Goal: Feedback & Contribution: Submit feedback/report problem

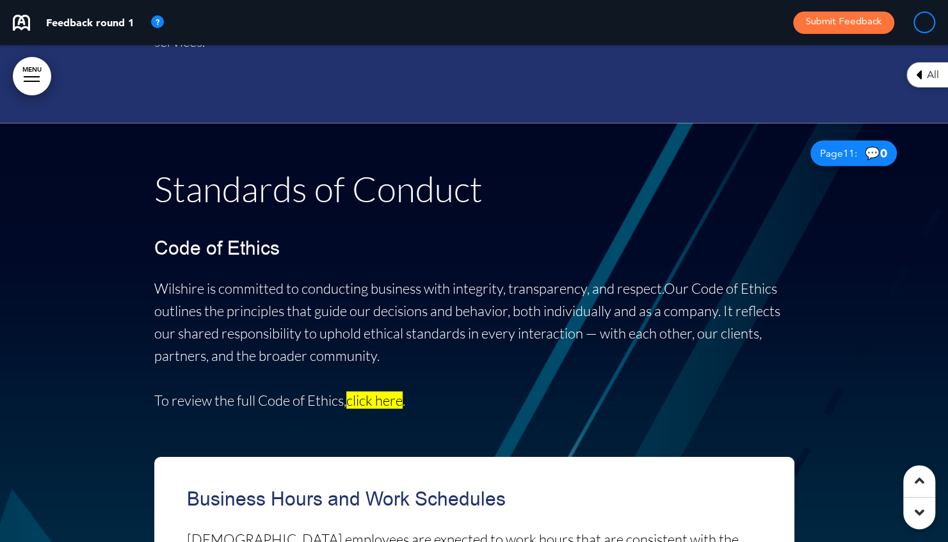
scroll to position [7235, 0]
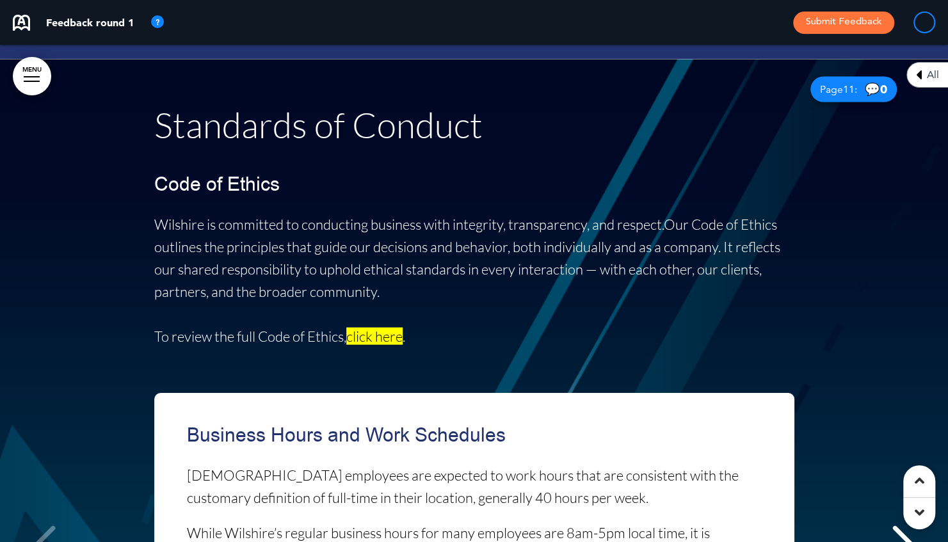
drag, startPoint x: 484, startPoint y: 177, endPoint x: 485, endPoint y: 192, distance: 15.4
click at [484, 216] on span "Wilshire is committed to conducting business with integrity, transparency, and …" at bounding box center [409, 224] width 510 height 17
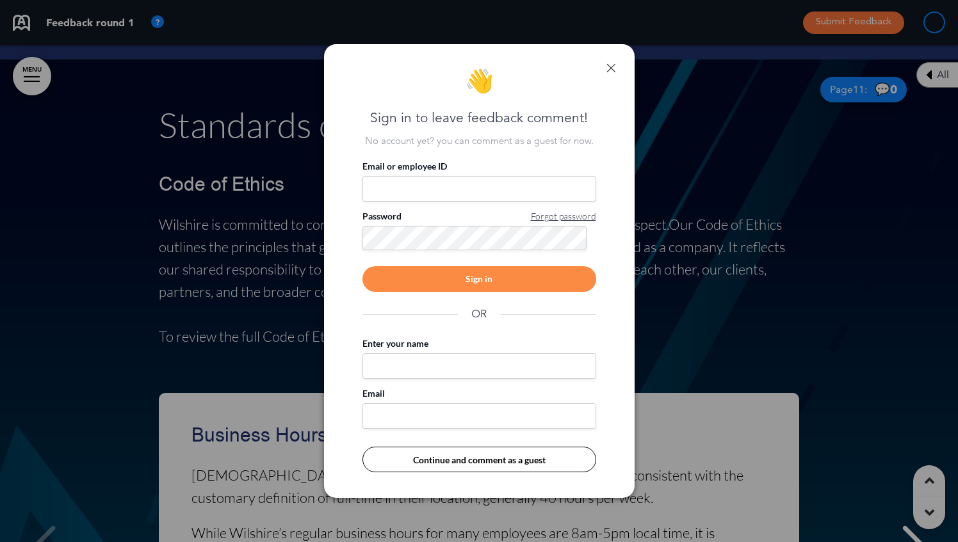
click at [617, 56] on div "👋 Sign in to leave feedback comment! No account yet? you can comment as a guest…" at bounding box center [479, 271] width 311 height 455
click at [611, 65] on link at bounding box center [610, 67] width 9 height 9
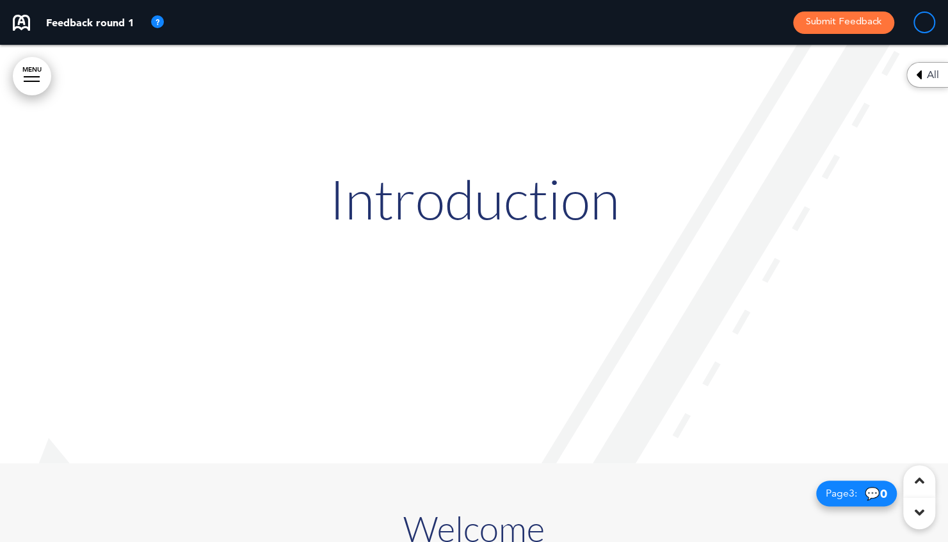
scroll to position [0, 0]
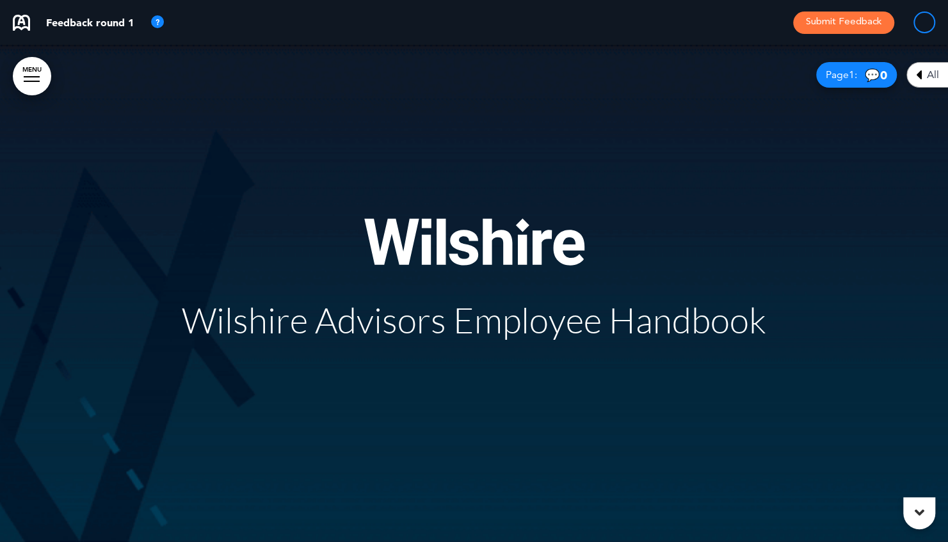
click at [695, 198] on div "Wilshire Advisors Employee Handbook" at bounding box center [474, 294] width 640 height 248
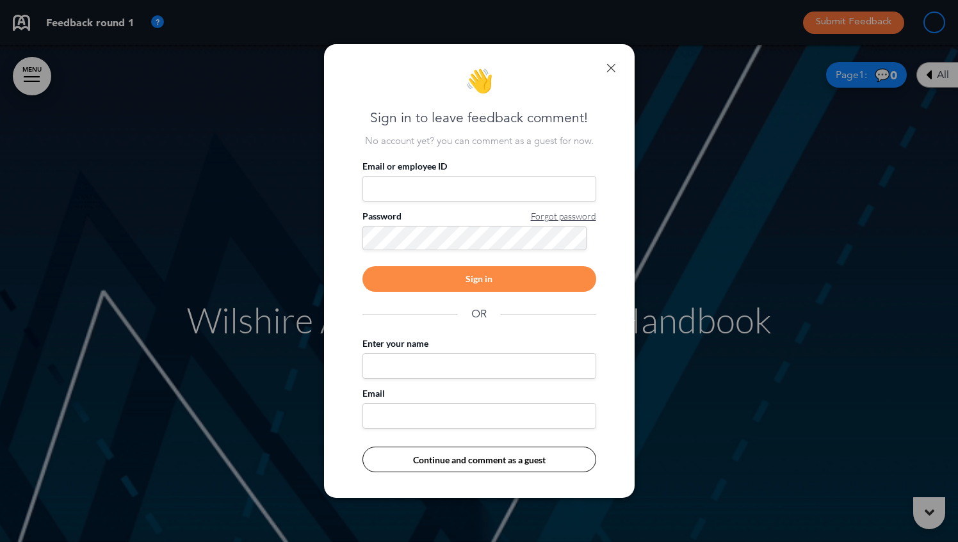
click at [606, 61] on div "👋 Sign in to leave feedback comment! No account yet? you can comment as a guest…" at bounding box center [479, 271] width 311 height 455
click at [607, 74] on div "👋 Sign in to leave feedback comment! No account yet? you can comment as a guest…" at bounding box center [479, 271] width 311 height 455
click at [611, 67] on link at bounding box center [610, 67] width 9 height 9
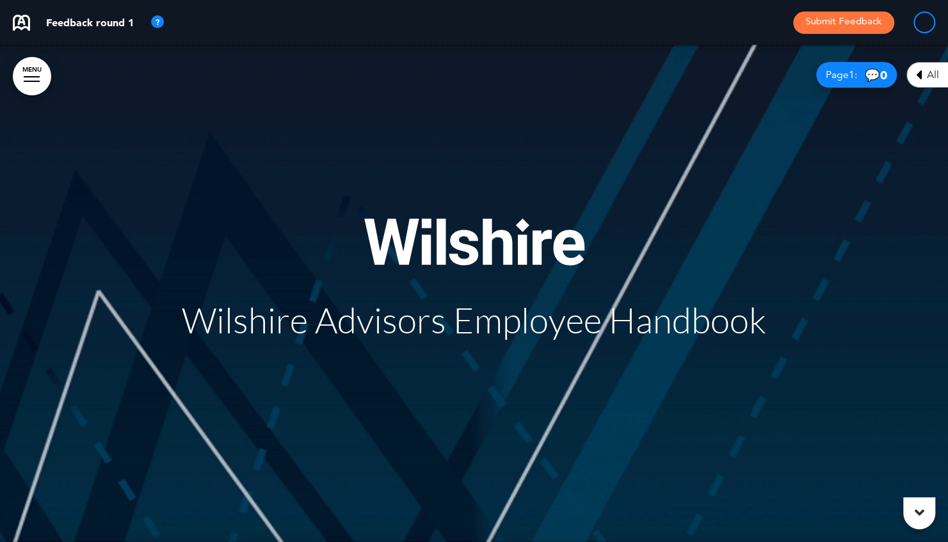
click at [439, 308] on span "Wilshire Advisors Employee Handbook" at bounding box center [474, 319] width 585 height 42
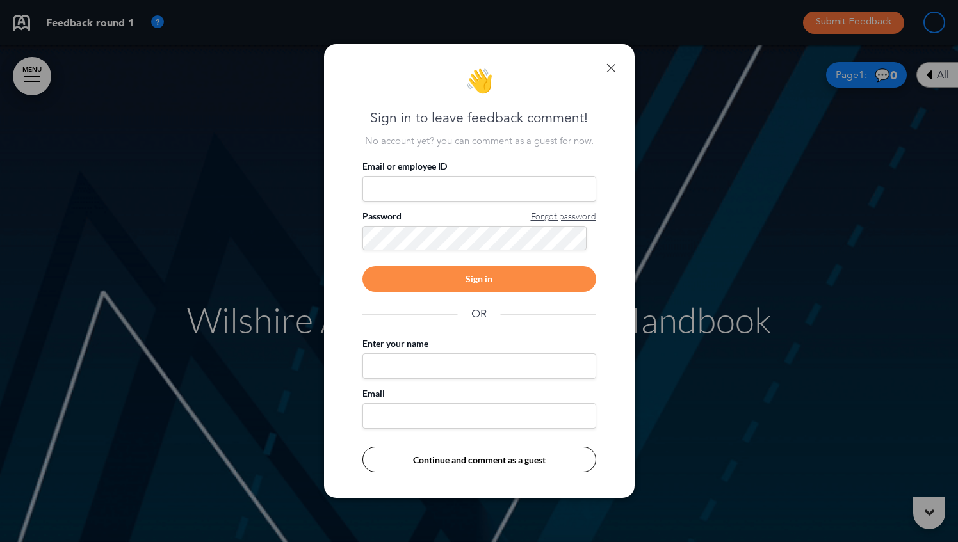
click at [612, 64] on link at bounding box center [610, 67] width 9 height 9
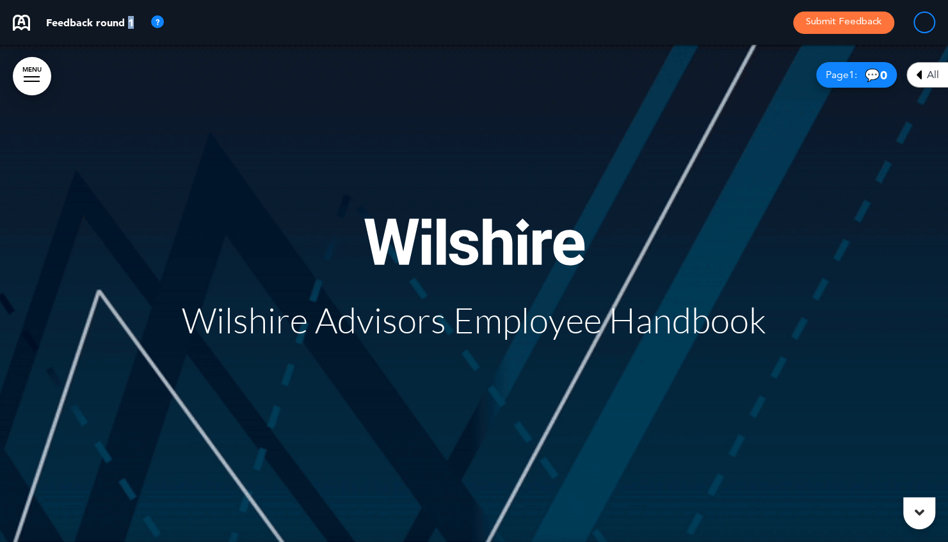
click at [133, 22] on p "Feedback round 1" at bounding box center [90, 22] width 88 height 10
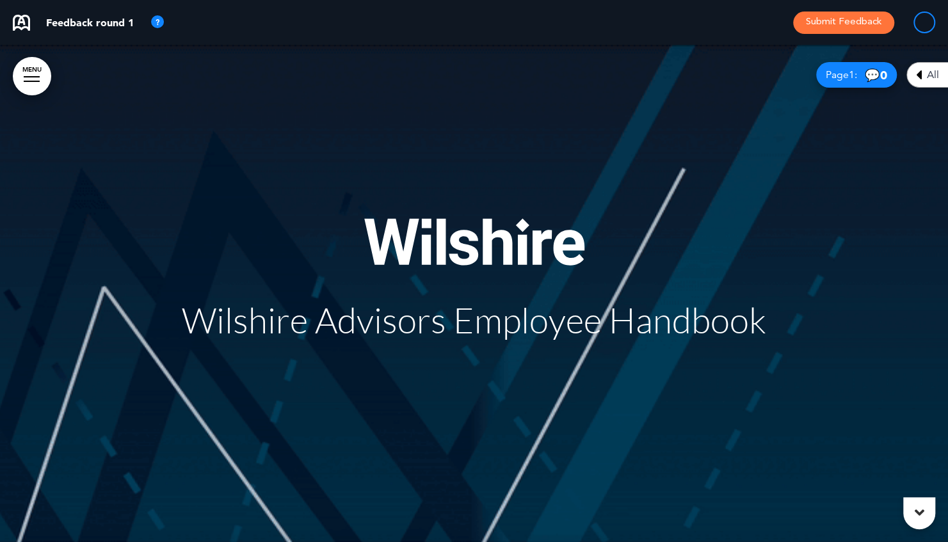
drag, startPoint x: 133, startPoint y: 22, endPoint x: 96, endPoint y: 24, distance: 36.5
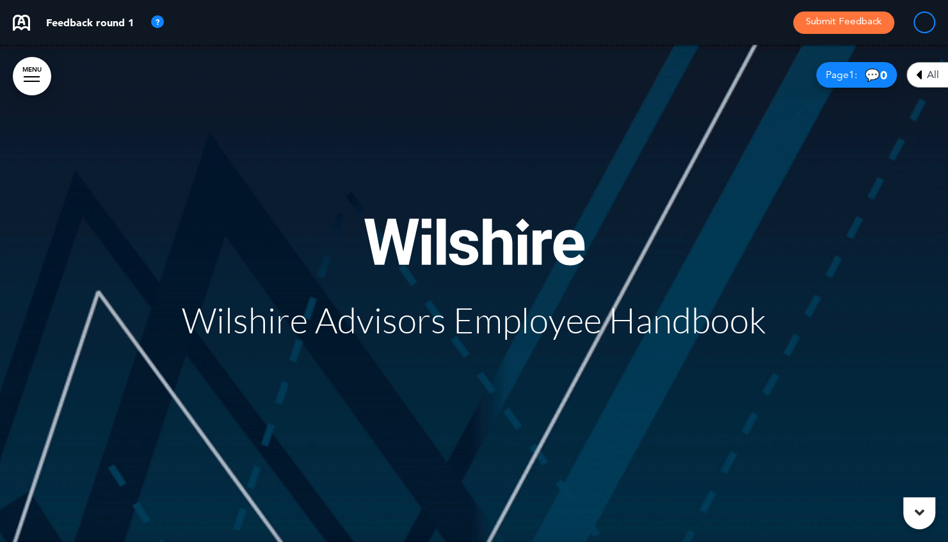
click at [96, 24] on p "Feedback round 1" at bounding box center [90, 22] width 88 height 10
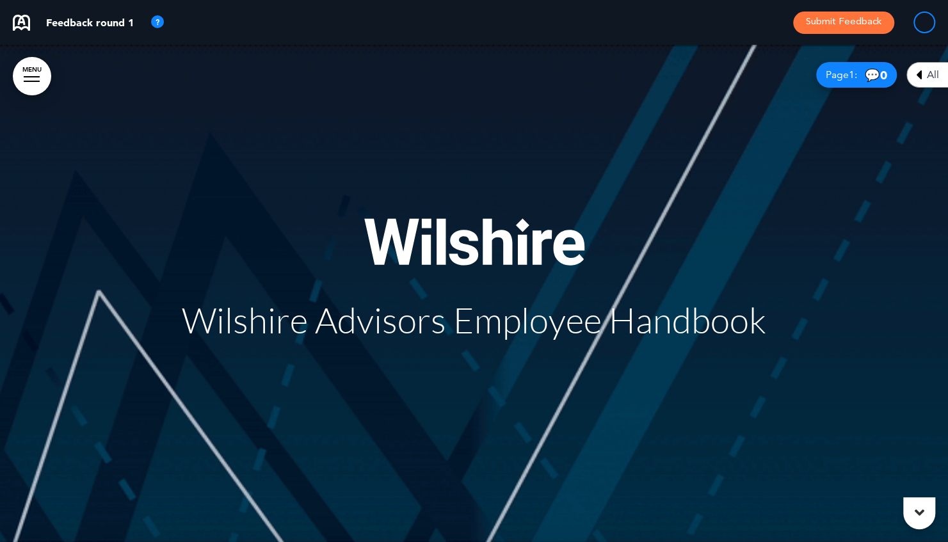
click at [250, 314] on span "Wilshire Advisors Employee Handbook" at bounding box center [474, 319] width 585 height 42
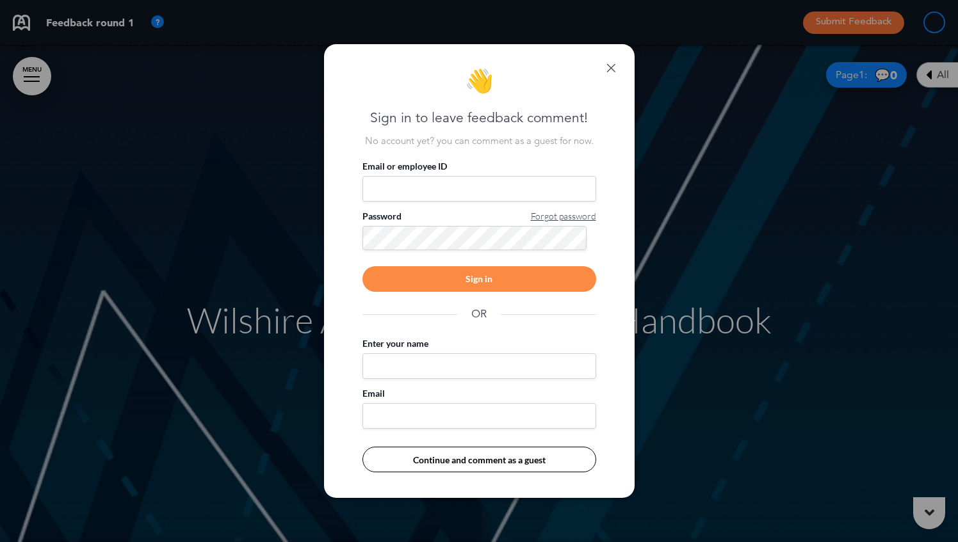
click at [463, 188] on input "Email or employee ID" at bounding box center [479, 189] width 234 height 26
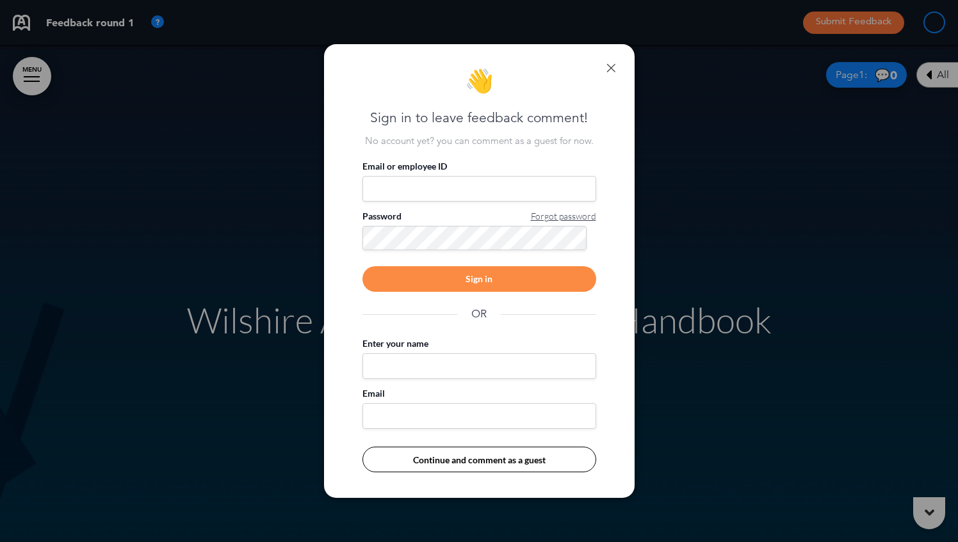
click at [513, 373] on input "Enter your name" at bounding box center [479, 366] width 234 height 26
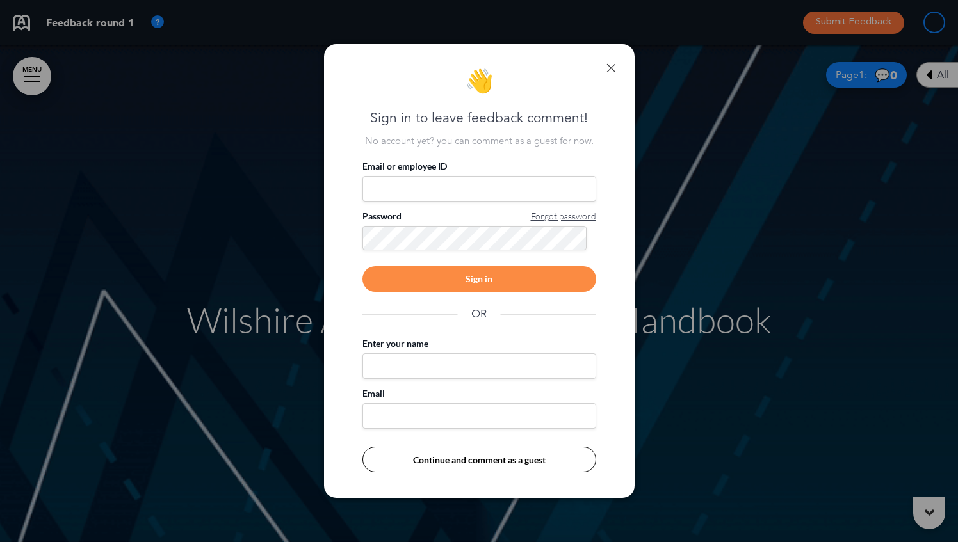
click at [615, 59] on div "👋 Sign in to leave feedback comment! No account yet? you can comment as a guest…" at bounding box center [479, 271] width 311 height 455
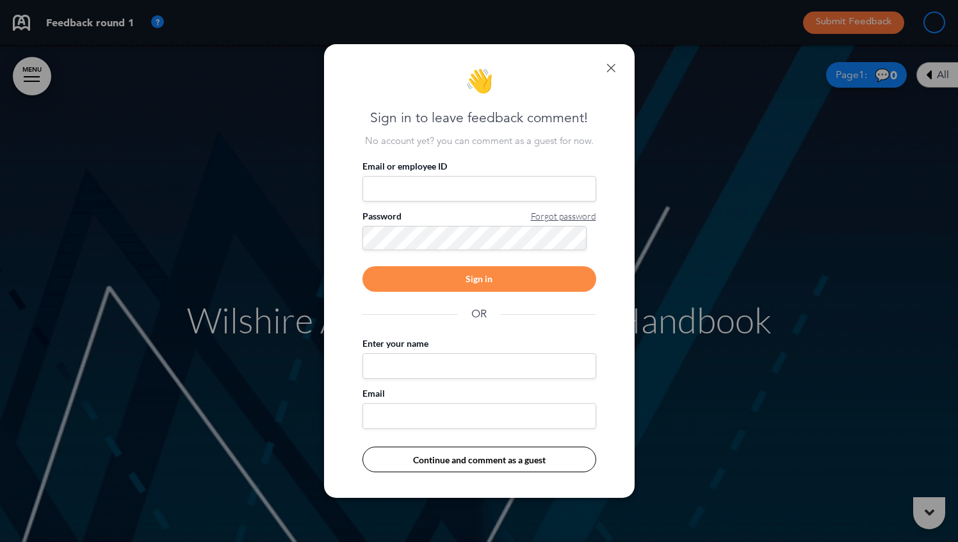
drag, startPoint x: 603, startPoint y: 79, endPoint x: 611, endPoint y: 71, distance: 10.9
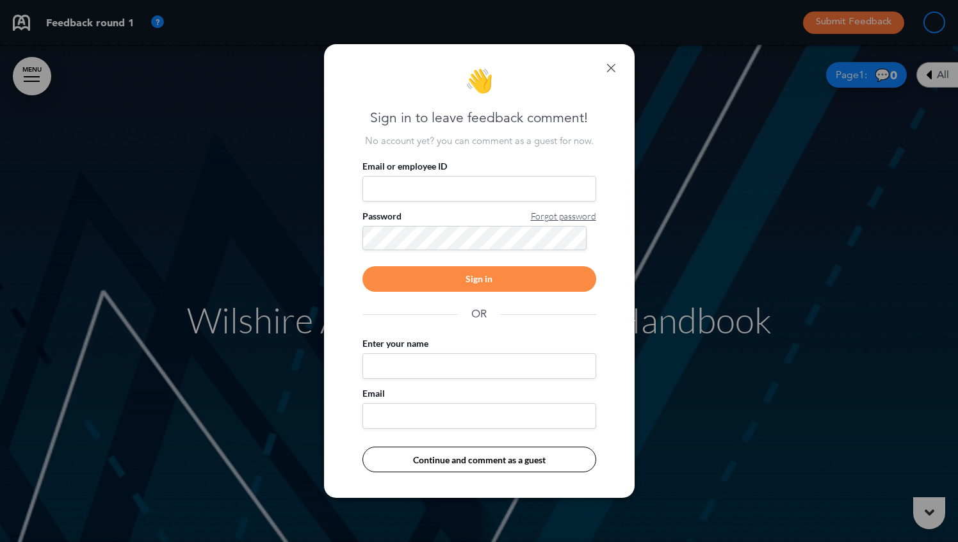
click at [607, 76] on div "👋 Sign in to leave feedback comment! No account yet? you can comment as a guest…" at bounding box center [479, 271] width 311 height 455
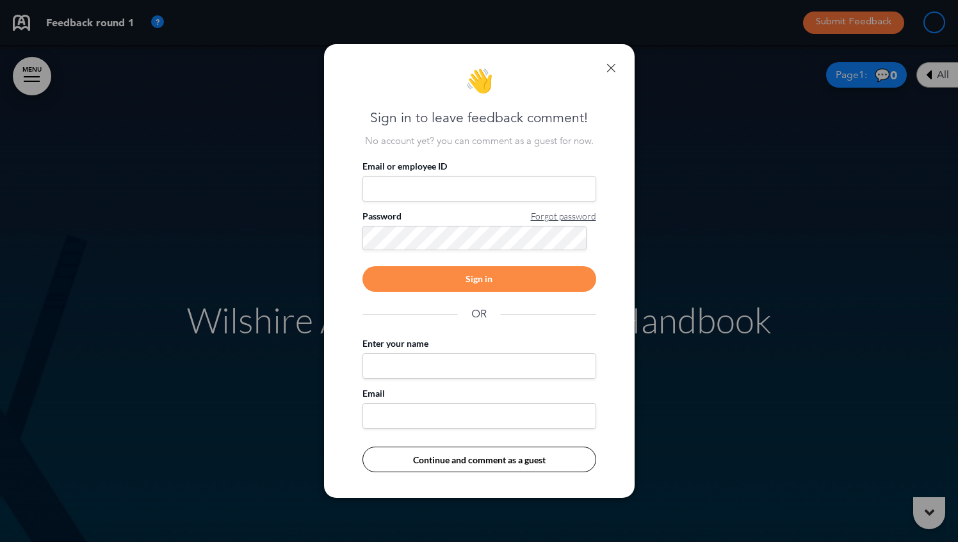
click at [613, 69] on link at bounding box center [610, 67] width 9 height 9
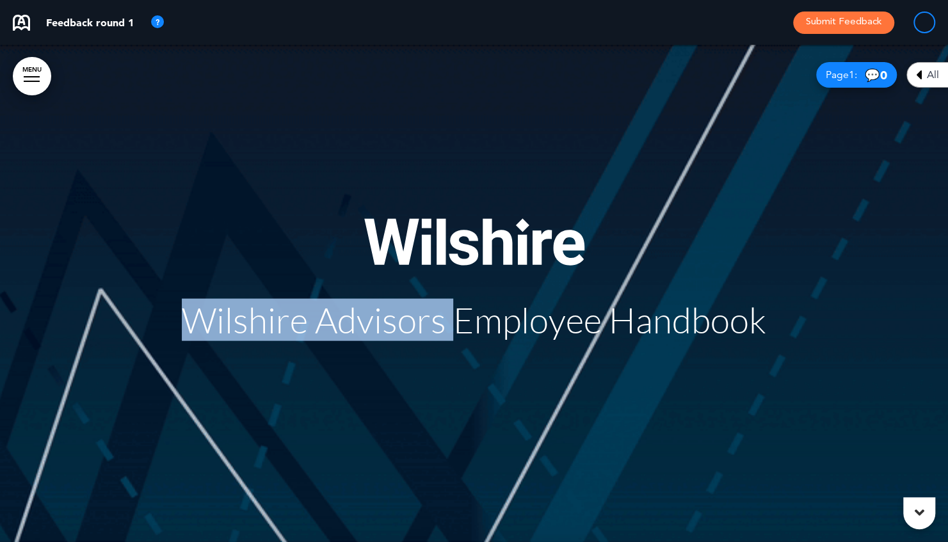
drag, startPoint x: 175, startPoint y: 294, endPoint x: 452, endPoint y: 337, distance: 280.0
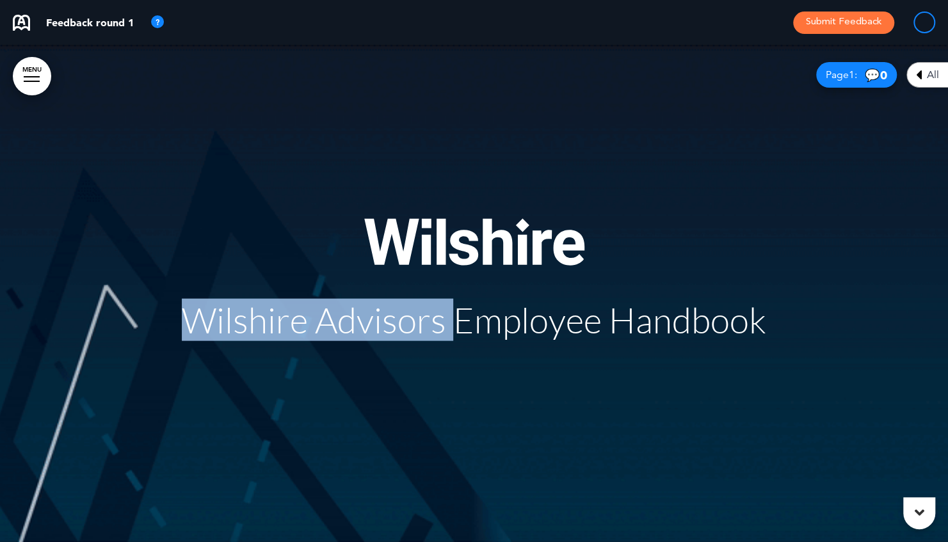
click at [452, 337] on div "Wilshire Advisors Employee Handbook" at bounding box center [474, 278] width 615 height 120
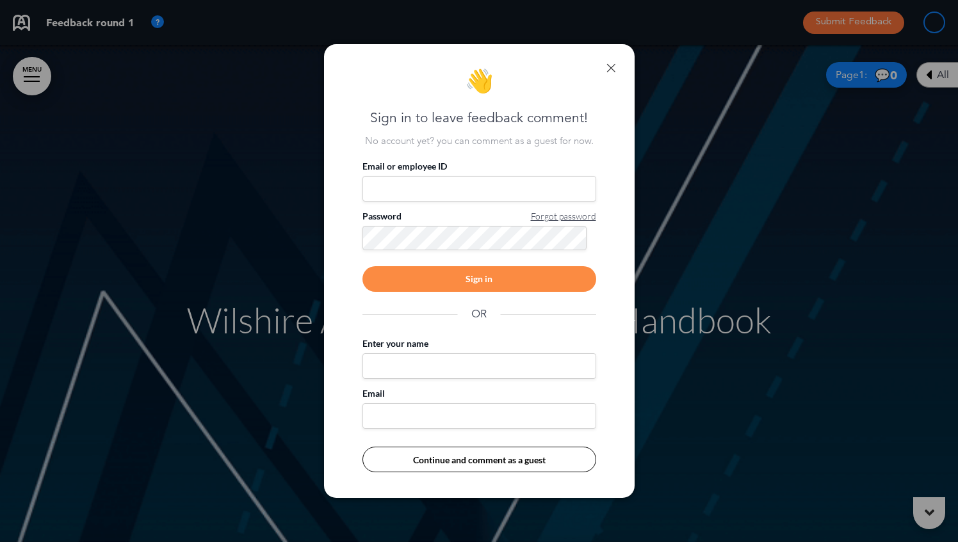
click at [619, 70] on div "👋 Sign in to leave feedback comment! No account yet? you can comment as a guest…" at bounding box center [479, 271] width 311 height 455
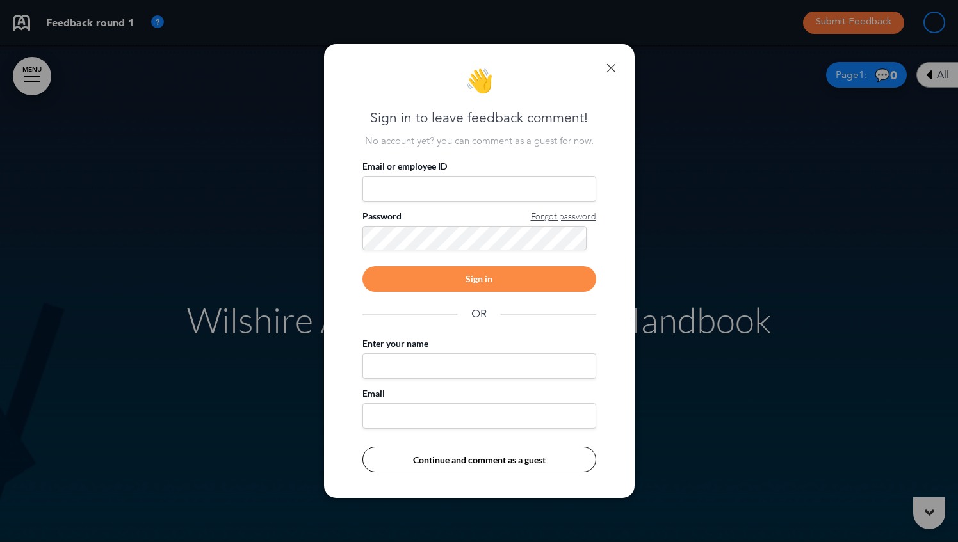
click at [613, 67] on link at bounding box center [610, 67] width 9 height 9
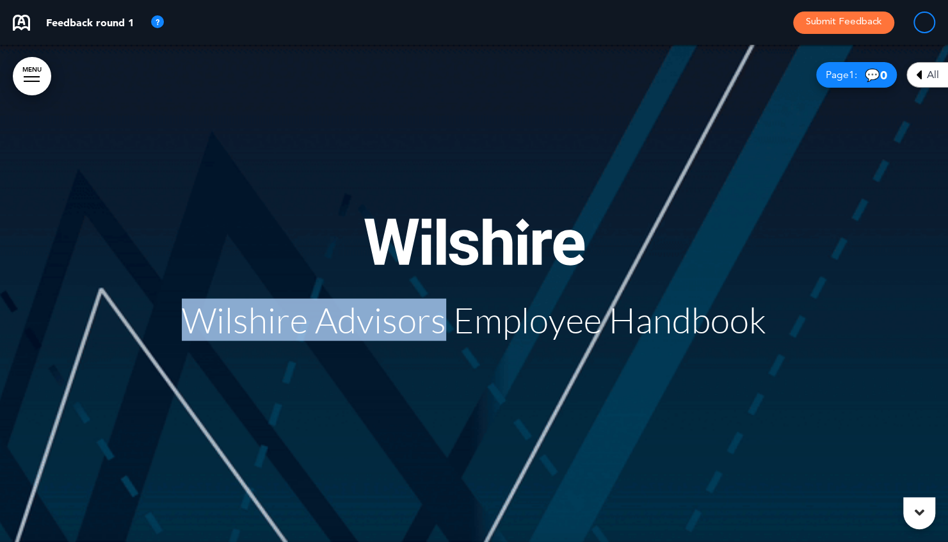
drag, startPoint x: 154, startPoint y: 289, endPoint x: 448, endPoint y: 325, distance: 295.3
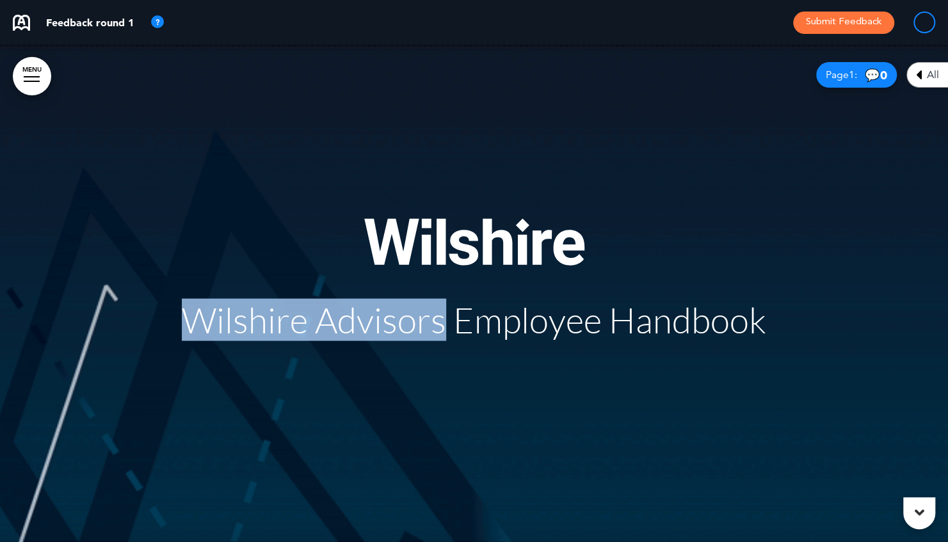
click at [448, 325] on div "Wilshire Advisors Employee Handbook" at bounding box center [474, 294] width 640 height 248
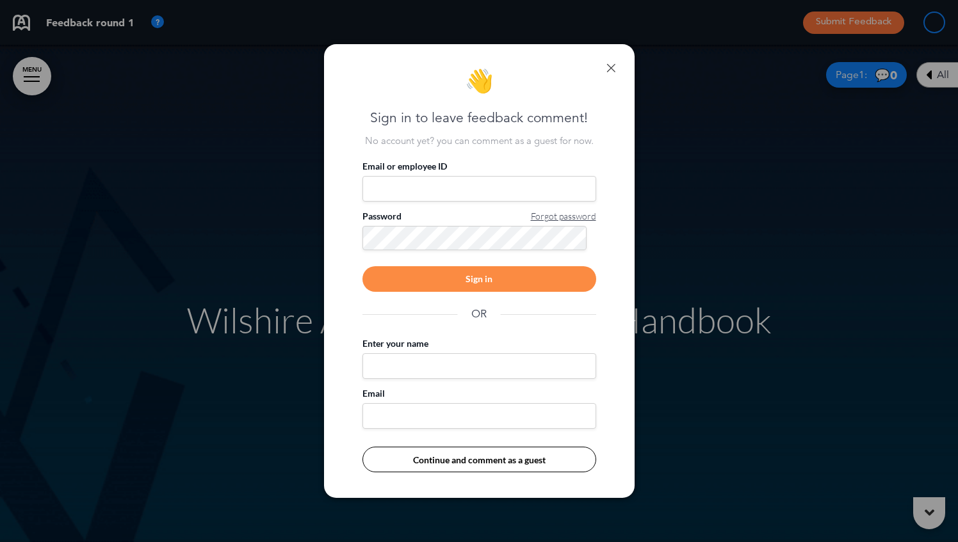
click at [616, 65] on div "👋 Sign in to leave feedback comment! No account yet? you can comment as a guest…" at bounding box center [479, 271] width 311 height 455
click at [612, 67] on link at bounding box center [610, 67] width 9 height 9
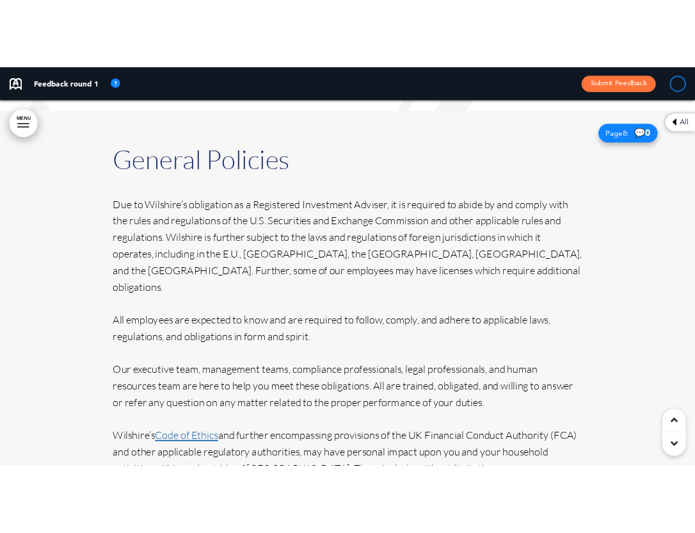
scroll to position [4836, 0]
